Goal: Task Accomplishment & Management: Use online tool/utility

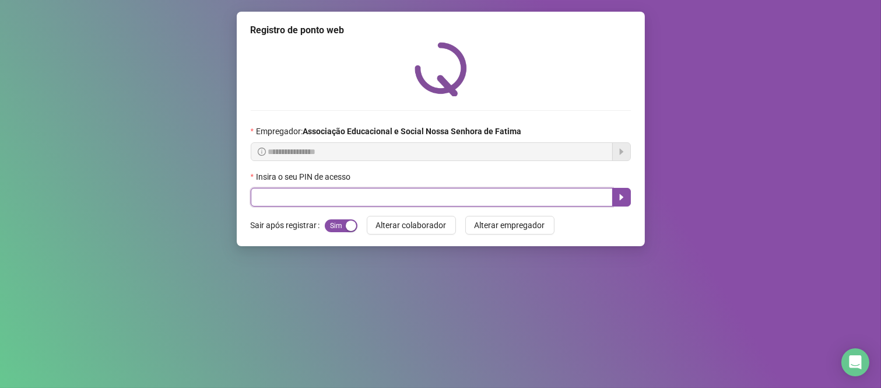
click at [397, 206] on input "text" at bounding box center [432, 197] width 362 height 19
type input "***"
click at [621, 197] on icon "caret-right" at bounding box center [621, 196] width 9 height 9
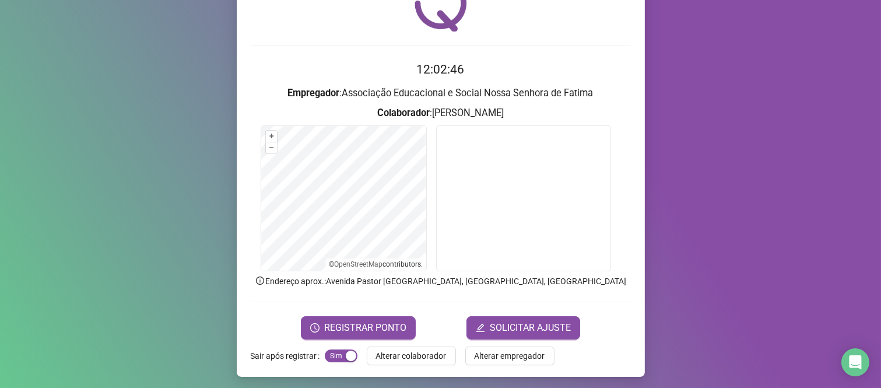
scroll to position [66, 0]
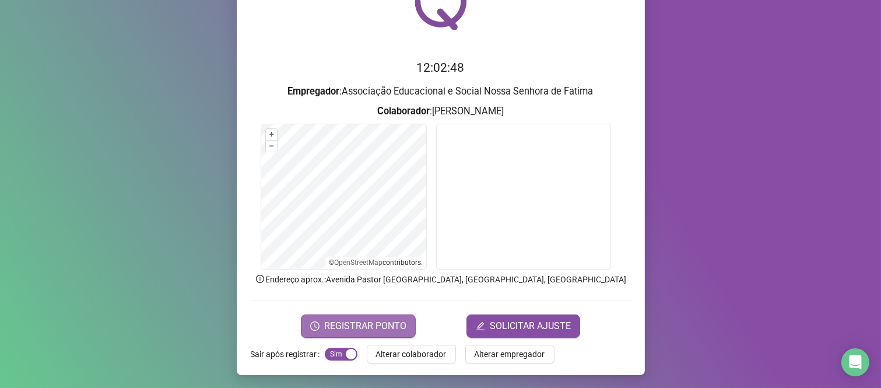
click at [336, 316] on button "REGISTRAR PONTO" at bounding box center [358, 325] width 115 height 23
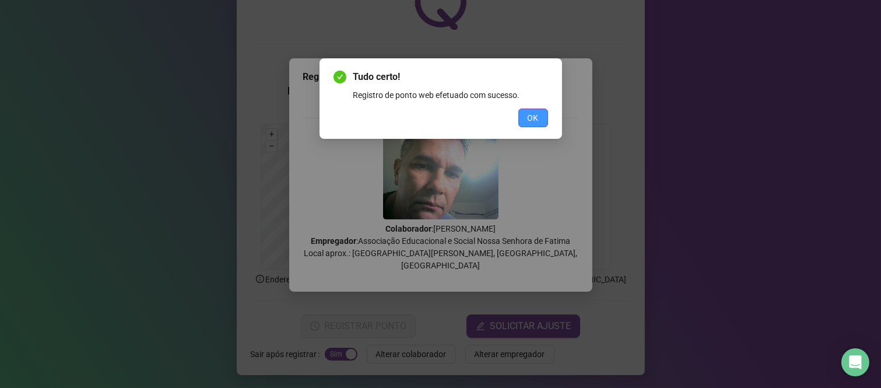
click at [531, 122] on span "OK" at bounding box center [532, 117] width 11 height 13
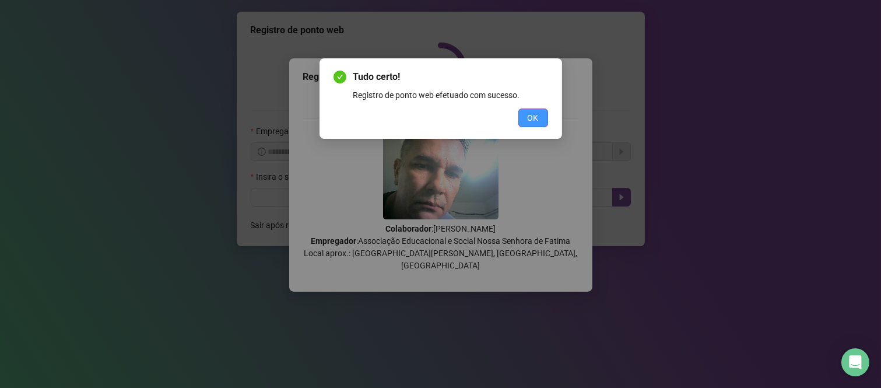
scroll to position [0, 0]
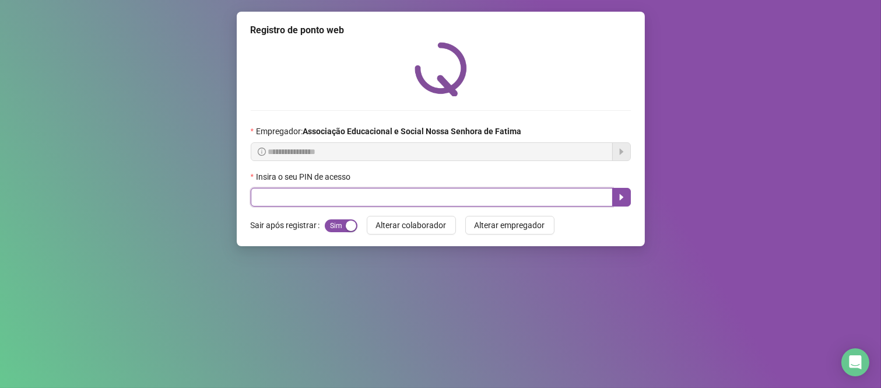
click at [515, 206] on input "text" at bounding box center [432, 197] width 362 height 19
type input "***"
click at [625, 198] on icon "caret-right" at bounding box center [621, 196] width 9 height 9
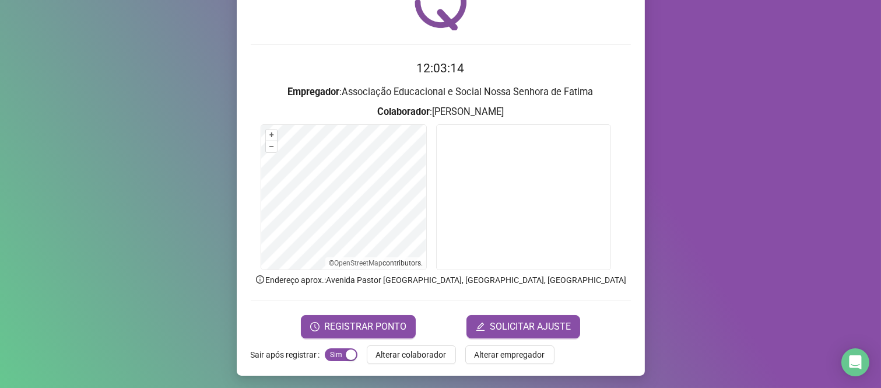
scroll to position [66, 0]
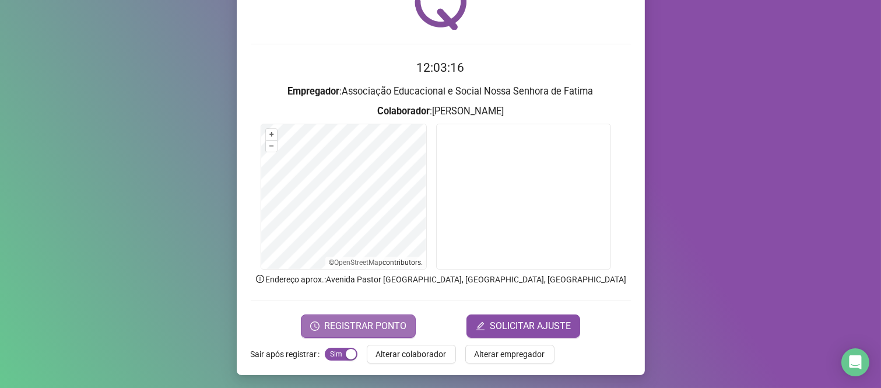
click at [358, 316] on button "REGISTRAR PONTO" at bounding box center [358, 325] width 115 height 23
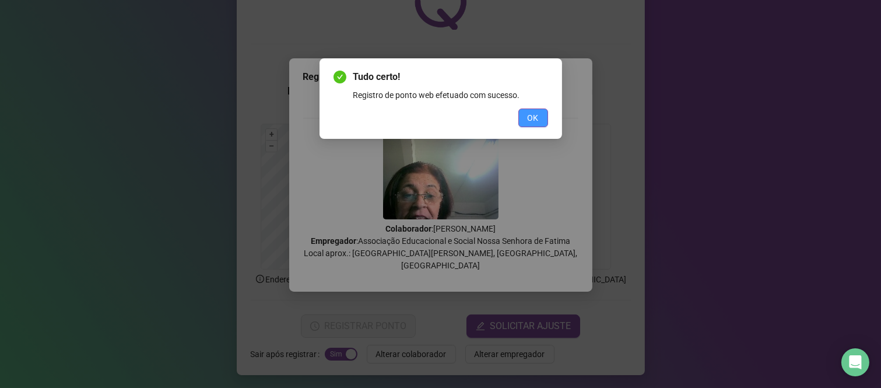
click at [526, 112] on button "OK" at bounding box center [533, 117] width 30 height 19
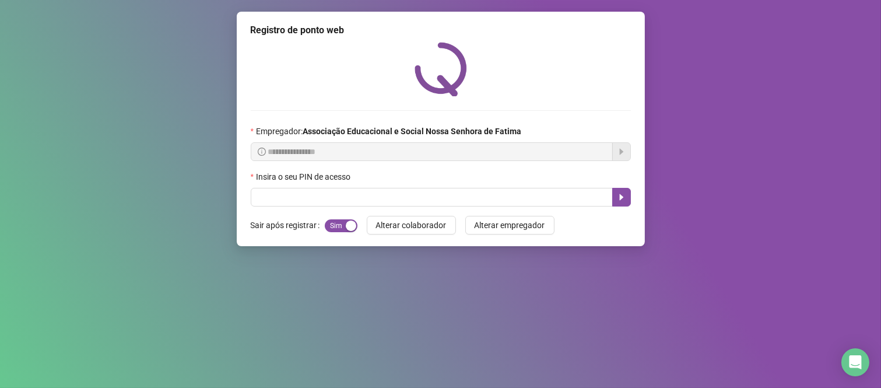
scroll to position [0, 0]
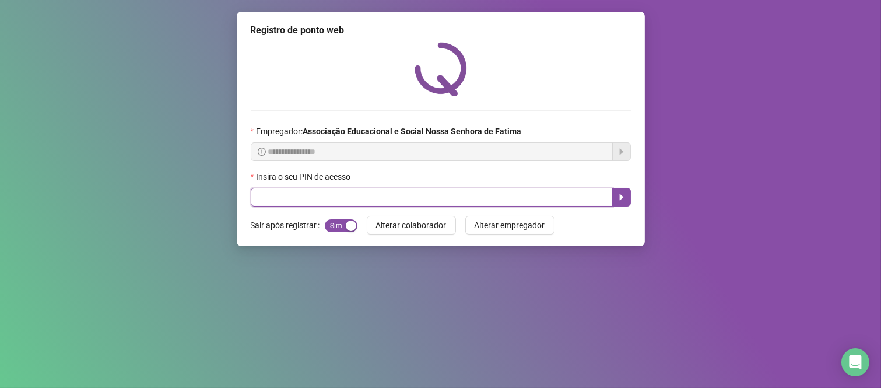
click at [497, 200] on input "text" at bounding box center [432, 197] width 362 height 19
type input "***"
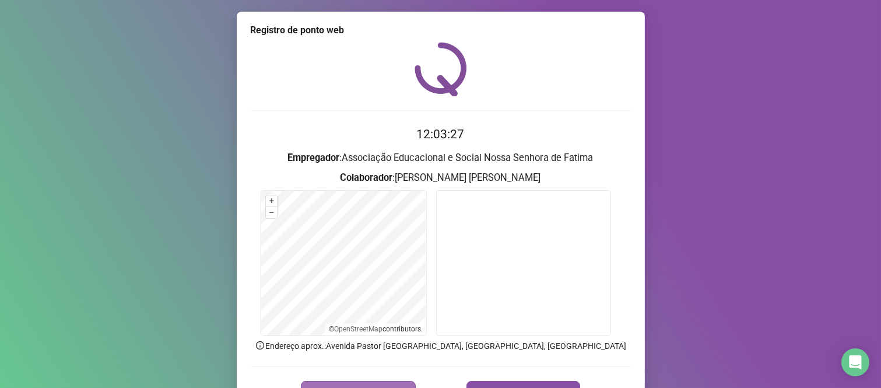
click at [353, 387] on span "REGISTRAR PONTO" at bounding box center [365, 392] width 82 height 14
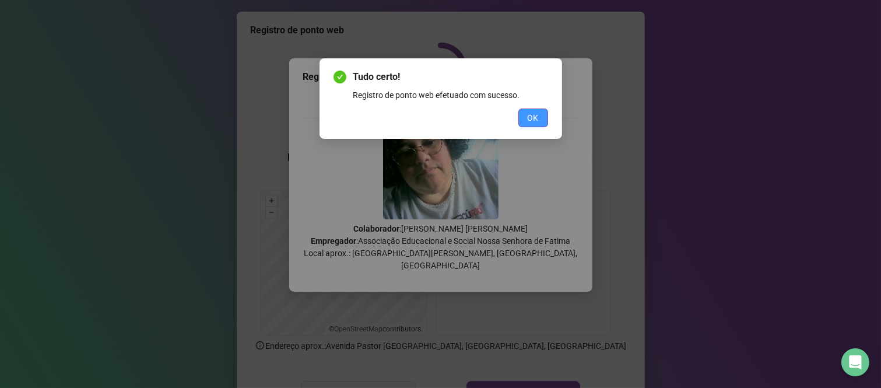
click at [523, 117] on button "OK" at bounding box center [533, 117] width 30 height 19
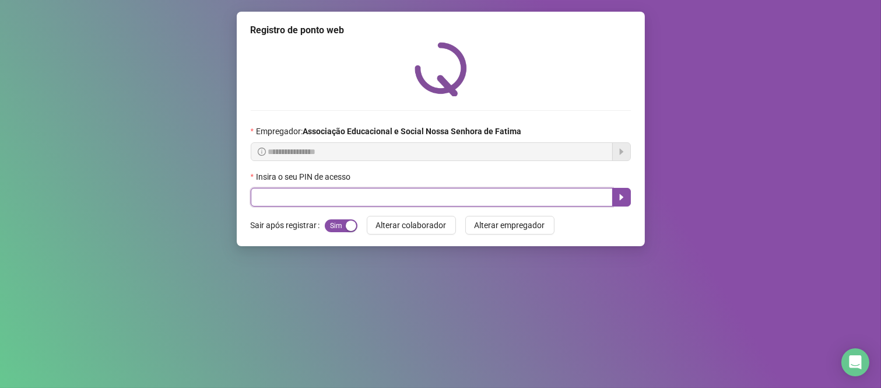
click at [531, 204] on input "text" at bounding box center [432, 197] width 362 height 19
type input "****"
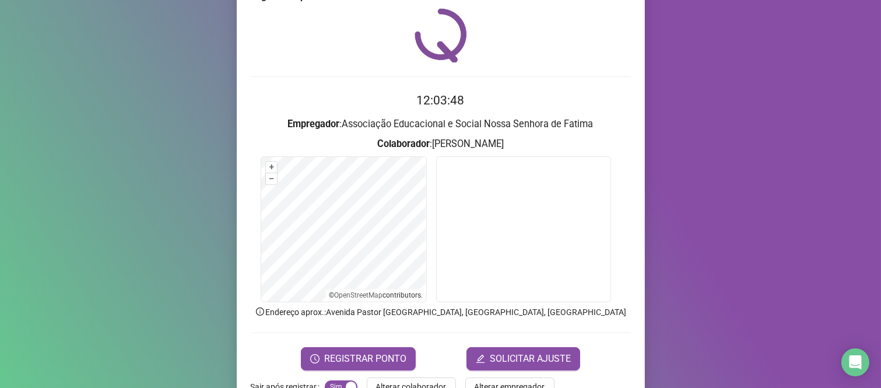
scroll to position [66, 0]
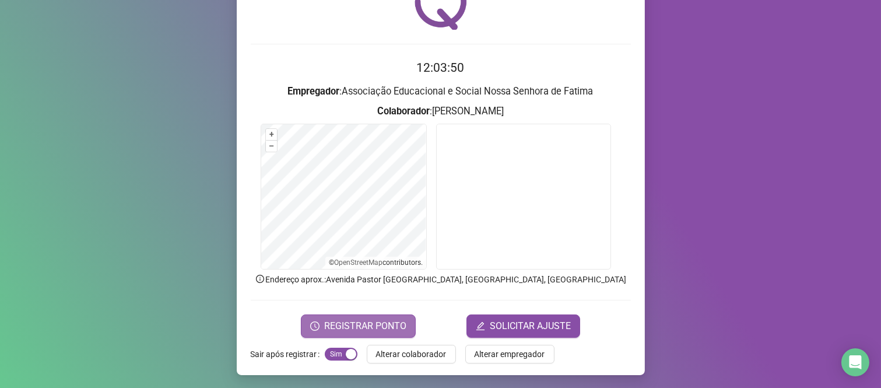
click at [331, 325] on span "REGISTRAR PONTO" at bounding box center [365, 326] width 82 height 14
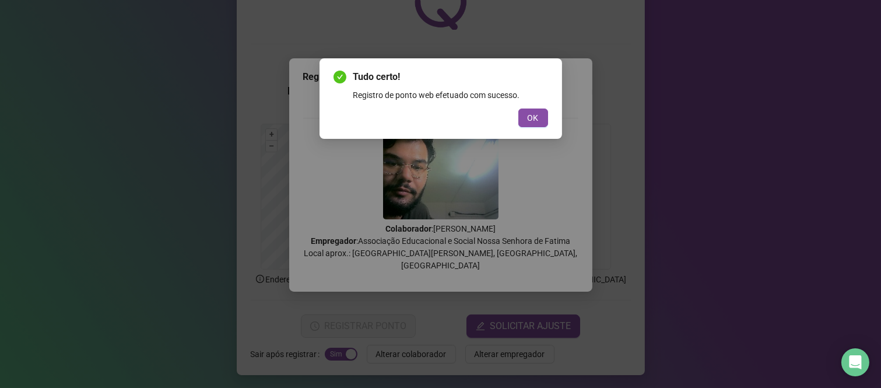
click at [557, 119] on div "Tudo certo! Registro de ponto web efetuado com sucesso. OK" at bounding box center [440, 98] width 242 height 80
click at [537, 114] on span "OK" at bounding box center [532, 117] width 11 height 13
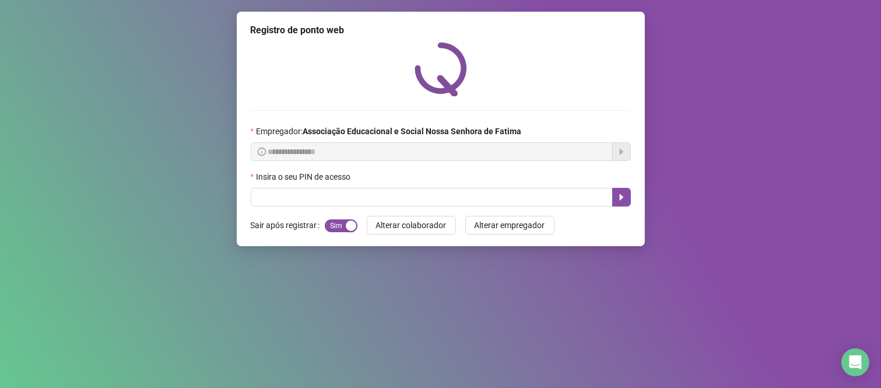
scroll to position [0, 0]
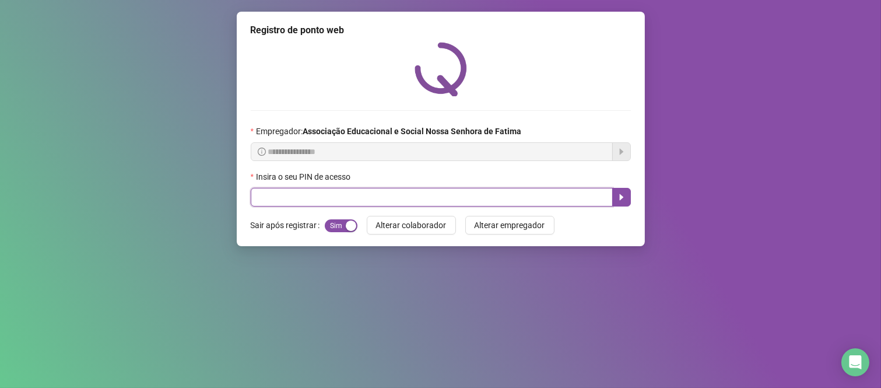
click at [537, 202] on input "text" at bounding box center [432, 197] width 362 height 19
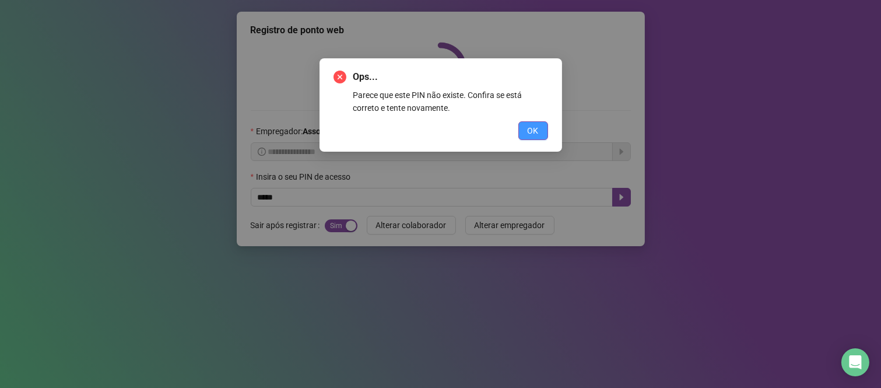
click at [538, 135] on span "OK" at bounding box center [532, 130] width 11 height 13
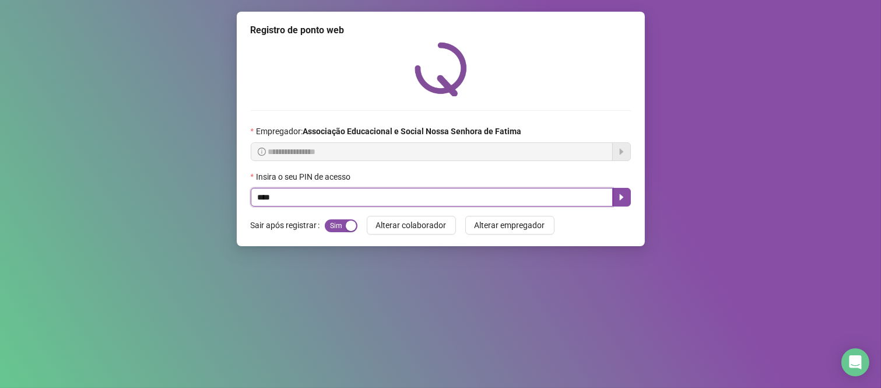
type input "****"
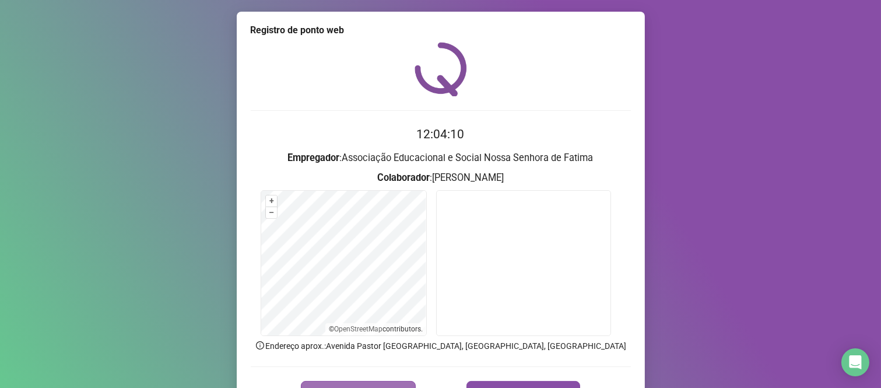
click at [392, 382] on button "REGISTRAR PONTO" at bounding box center [358, 392] width 115 height 23
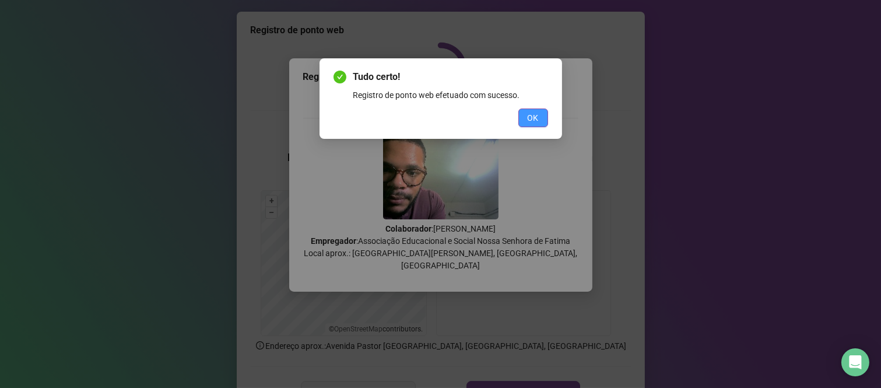
click at [545, 122] on button "OK" at bounding box center [533, 117] width 30 height 19
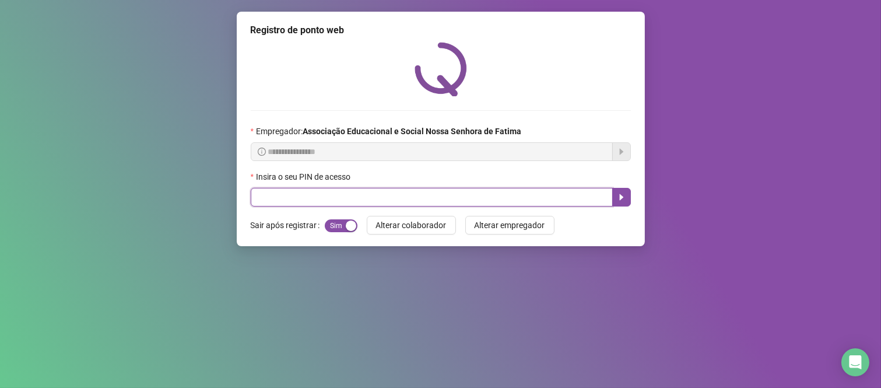
click at [529, 197] on input "text" at bounding box center [432, 197] width 362 height 19
type input "****"
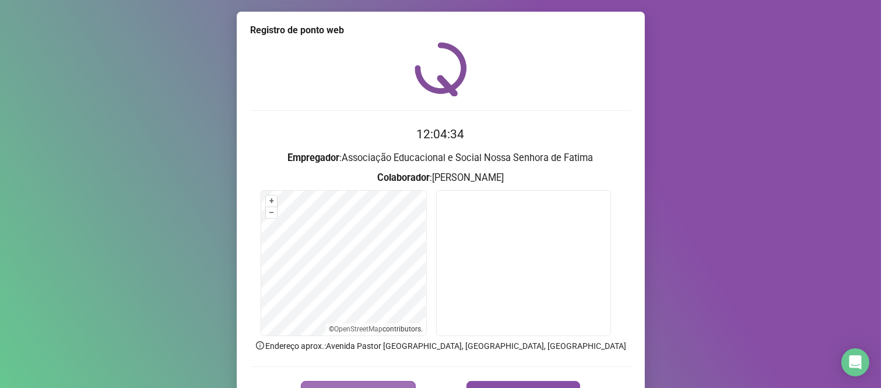
click at [386, 383] on button "REGISTRAR PONTO" at bounding box center [358, 392] width 115 height 23
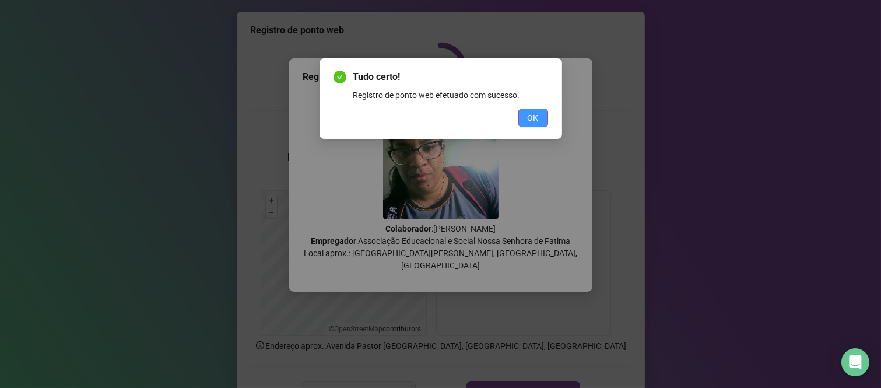
click at [530, 118] on span "OK" at bounding box center [532, 117] width 11 height 13
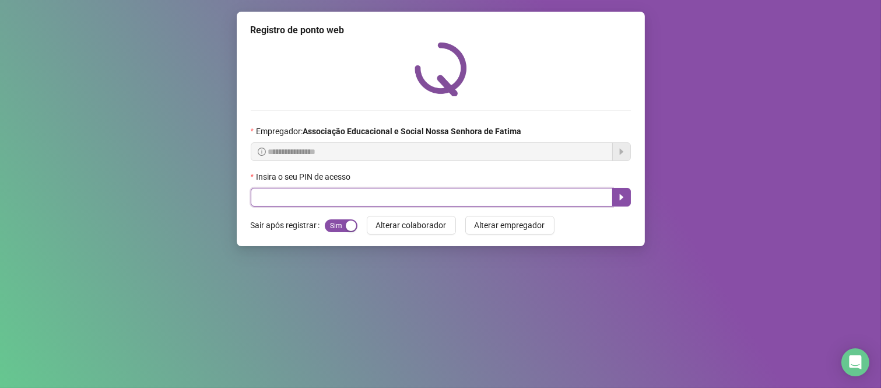
click at [488, 195] on input "text" at bounding box center [432, 197] width 362 height 19
type input "****"
click at [619, 194] on icon "caret-right" at bounding box center [621, 196] width 9 height 9
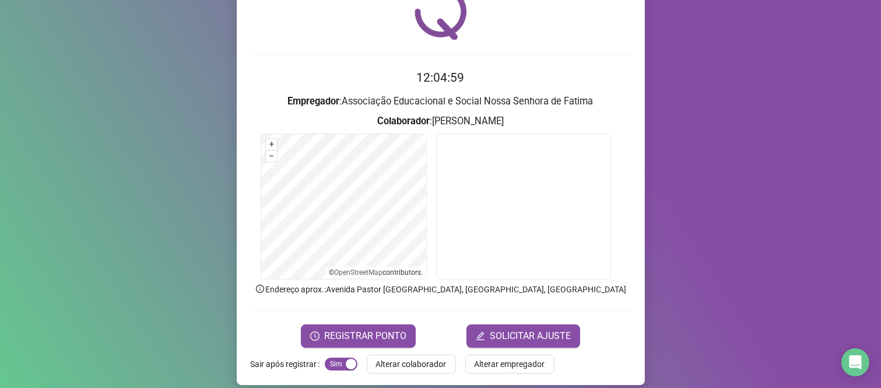
scroll to position [66, 0]
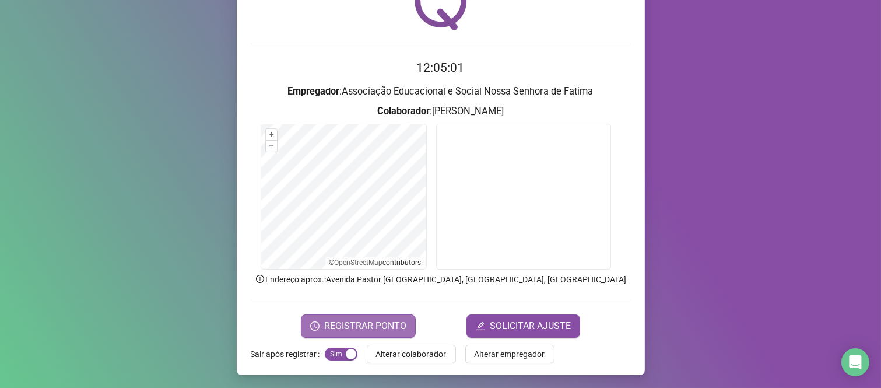
click at [354, 321] on span "REGISTRAR PONTO" at bounding box center [365, 326] width 82 height 14
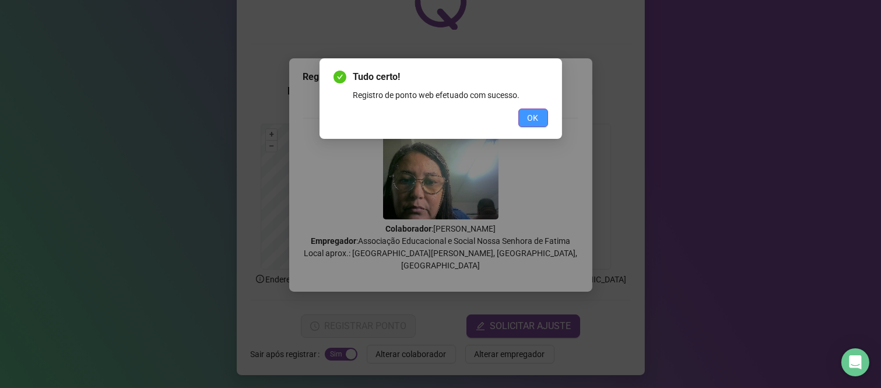
click at [535, 117] on span "OK" at bounding box center [532, 117] width 11 height 13
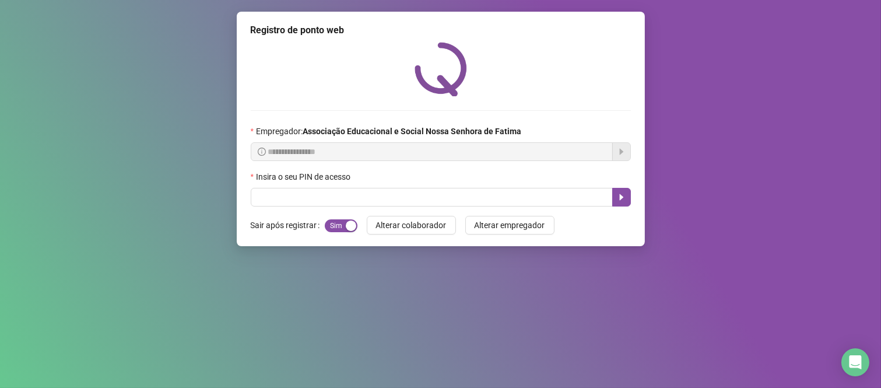
scroll to position [0, 0]
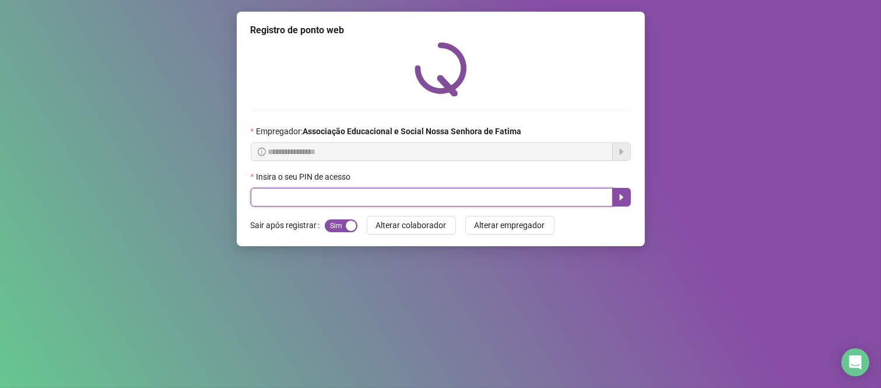
click at [276, 196] on input "text" at bounding box center [432, 197] width 362 height 19
type input "***"
click at [625, 201] on icon "caret-right" at bounding box center [621, 196] width 9 height 9
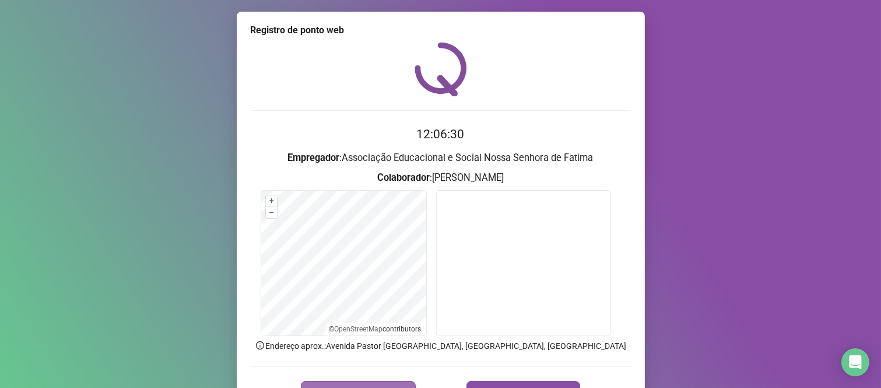
click at [397, 385] on span "REGISTRAR PONTO" at bounding box center [365, 392] width 82 height 14
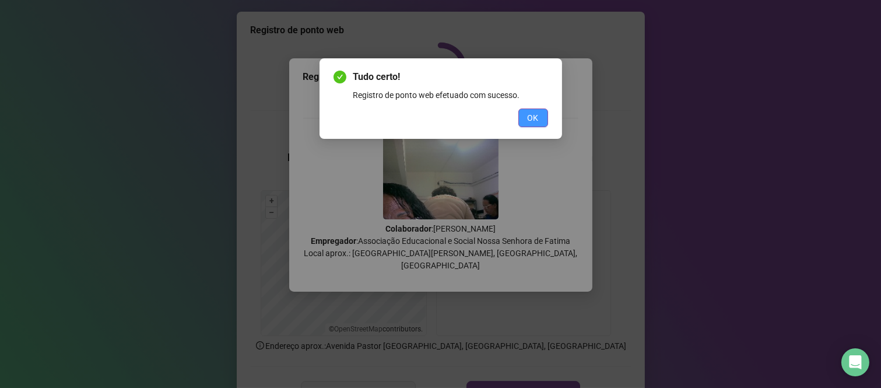
click at [537, 114] on span "OK" at bounding box center [532, 117] width 11 height 13
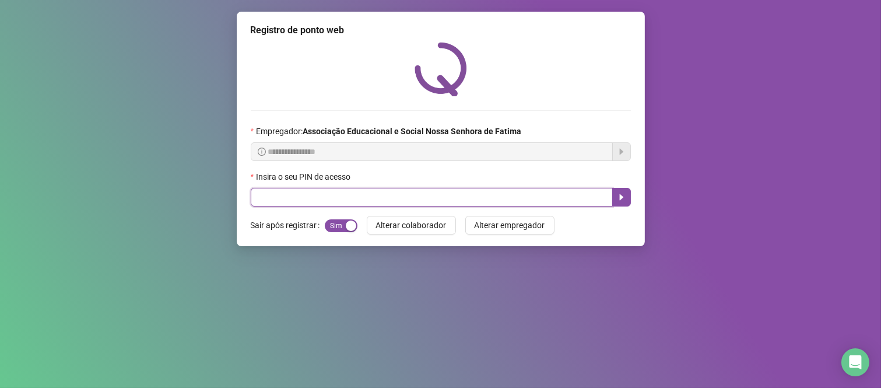
click at [513, 195] on input "text" at bounding box center [432, 197] width 362 height 19
type input "****"
click at [617, 200] on icon "caret-right" at bounding box center [621, 196] width 9 height 9
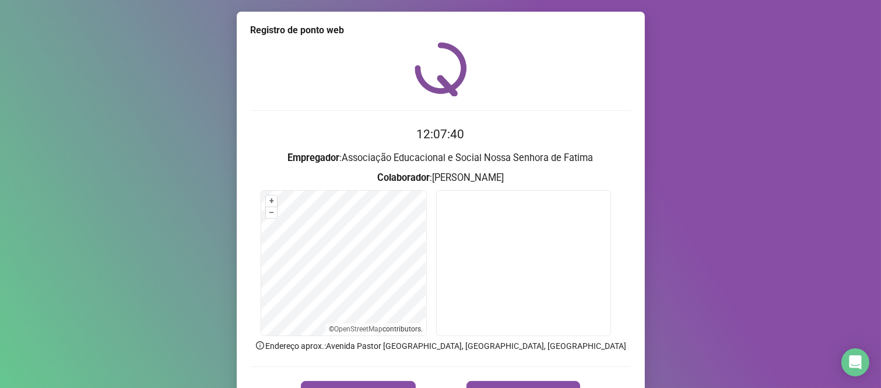
scroll to position [66, 0]
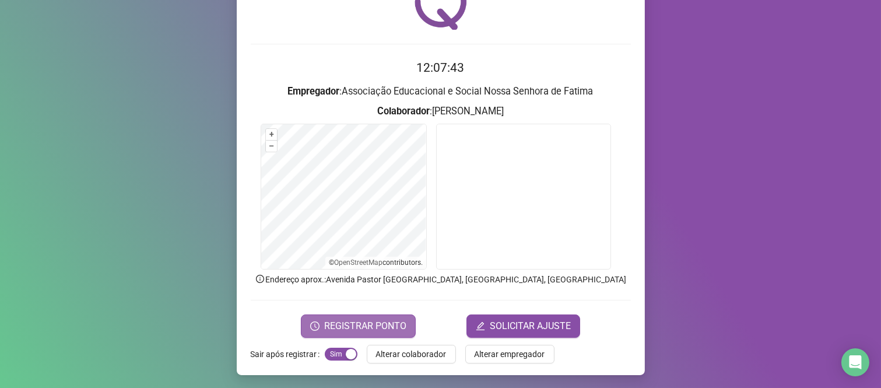
click at [381, 319] on span "REGISTRAR PONTO" at bounding box center [365, 326] width 82 height 14
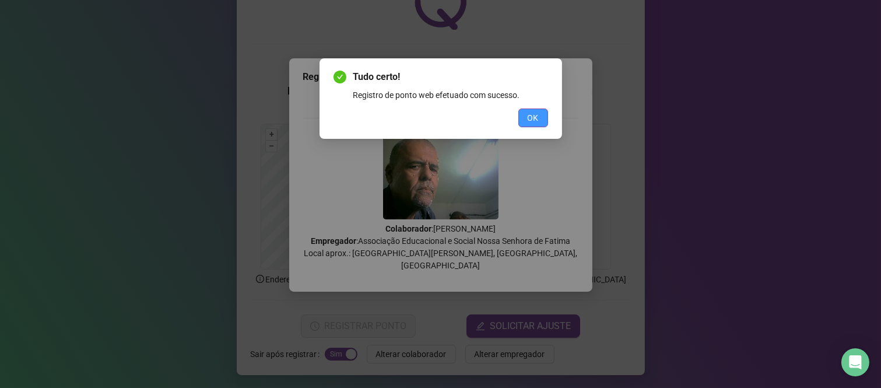
click at [538, 121] on button "OK" at bounding box center [533, 117] width 30 height 19
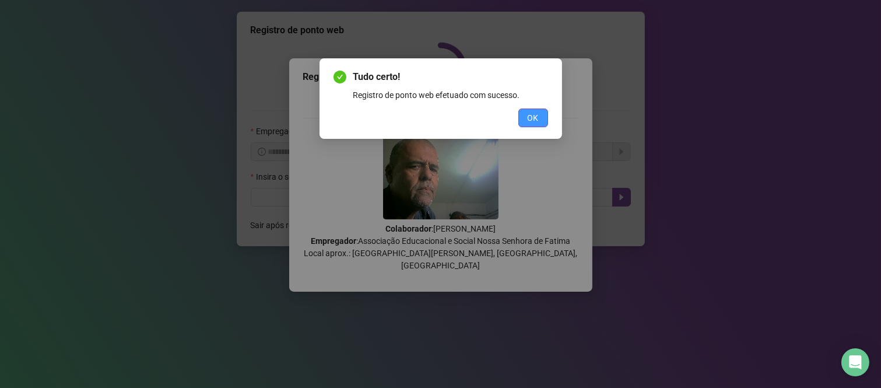
scroll to position [0, 0]
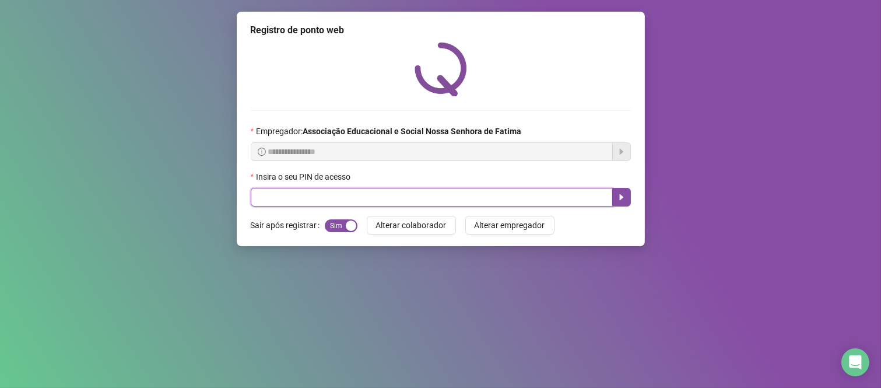
click at [491, 203] on input "text" at bounding box center [432, 197] width 362 height 19
type input "*****"
click at [626, 198] on button "button" at bounding box center [621, 197] width 19 height 19
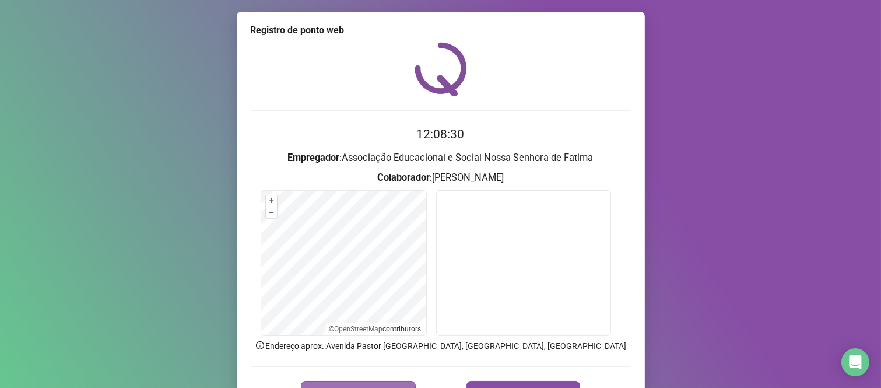
click at [329, 383] on button "REGISTRAR PONTO" at bounding box center [358, 392] width 115 height 23
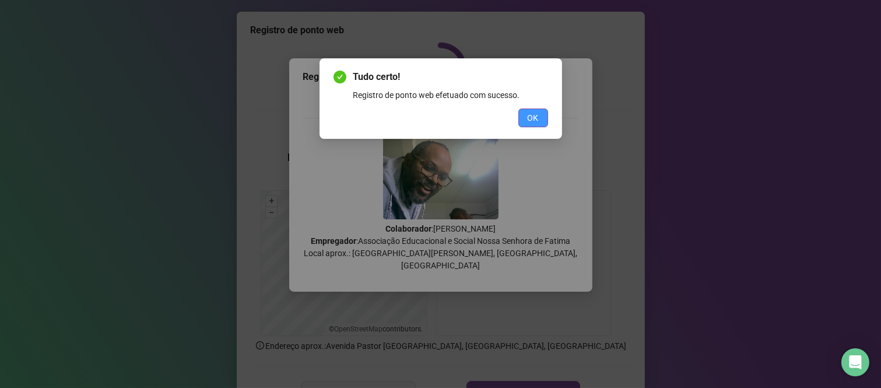
click at [536, 119] on span "OK" at bounding box center [532, 117] width 11 height 13
